Goal: Find specific page/section: Find specific page/section

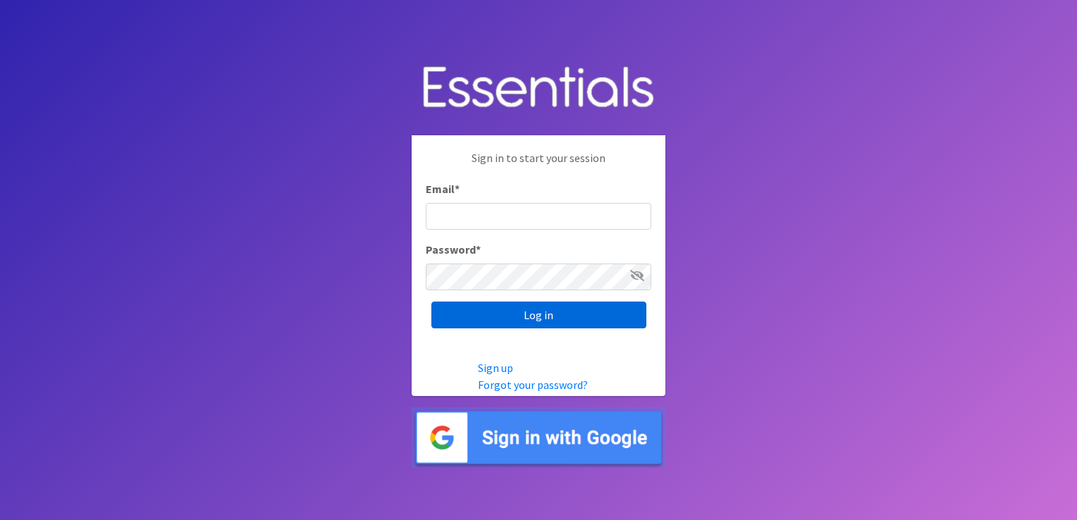
type input "[EMAIL_ADDRESS][DOMAIN_NAME]"
click at [598, 309] on input "Log in" at bounding box center [538, 315] width 215 height 27
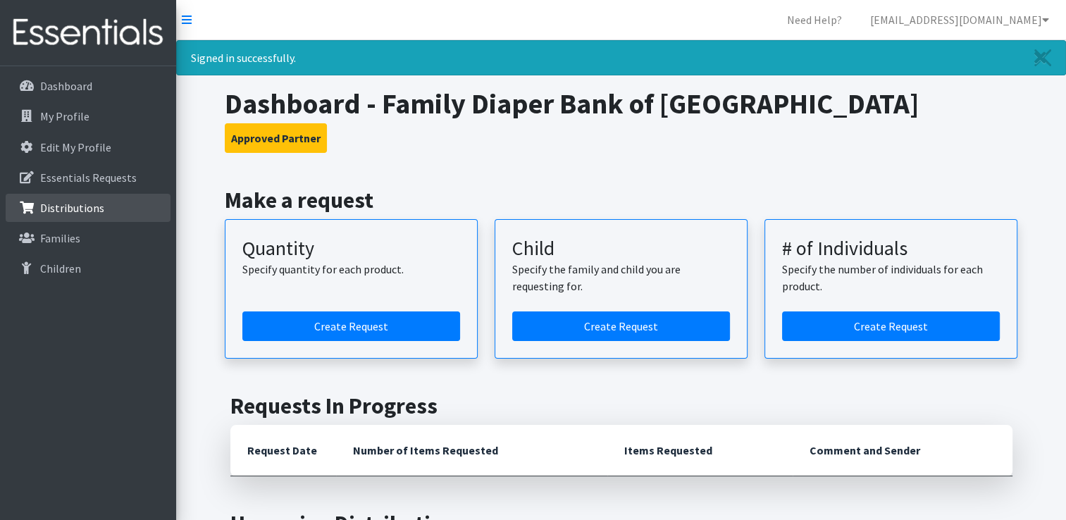
click at [52, 209] on p "Distributions" at bounding box center [72, 208] width 64 height 14
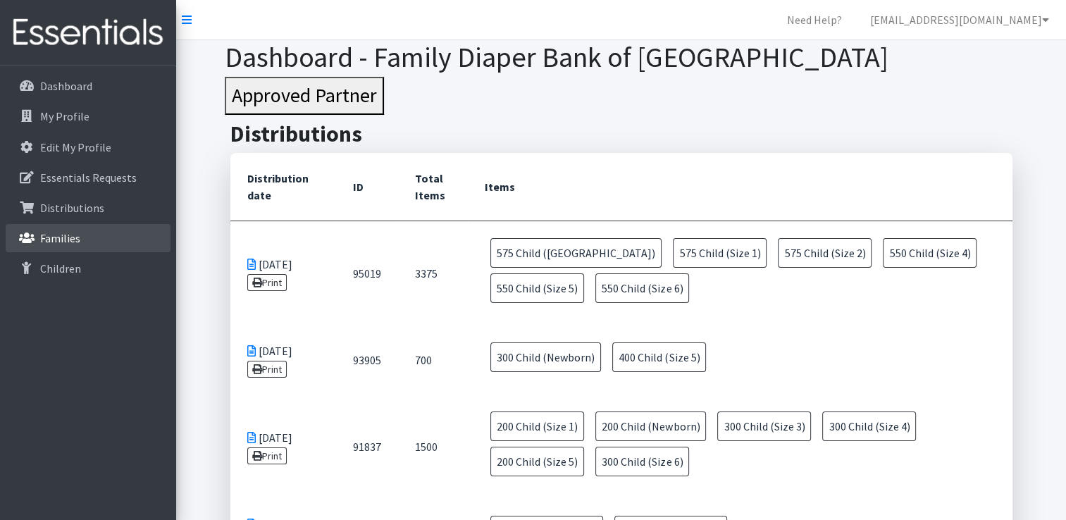
drag, startPoint x: 1068, startPoint y: 510, endPoint x: 62, endPoint y: 232, distance: 1044.2
click at [62, 232] on p "Families" at bounding box center [60, 238] width 40 height 14
